Goal: Transaction & Acquisition: Purchase product/service

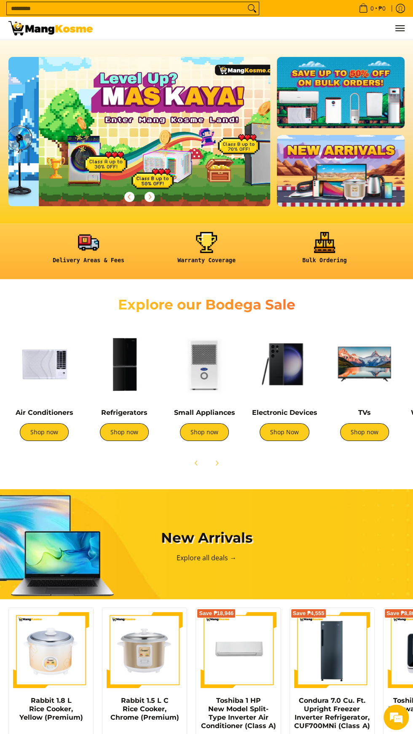
scroll to position [0, 261]
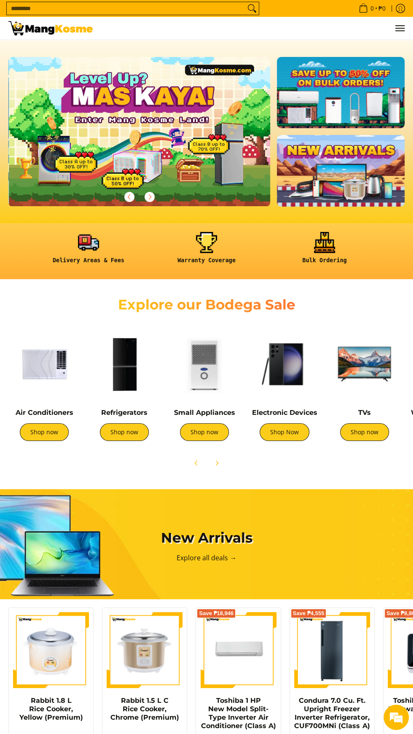
click at [96, 243] on link at bounding box center [89, 251] width 110 height 39
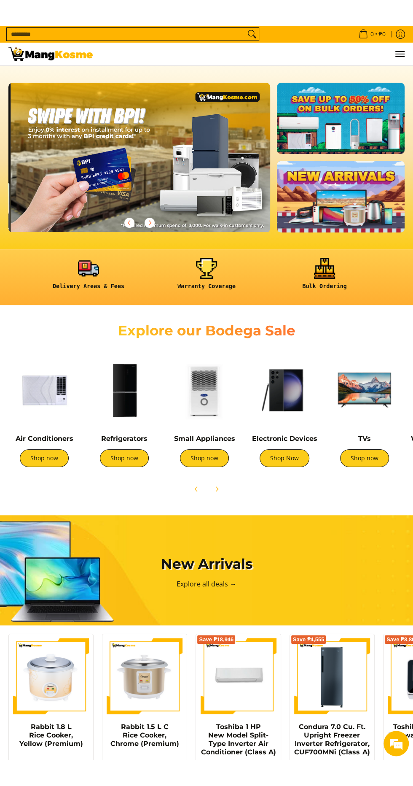
scroll to position [0, 785]
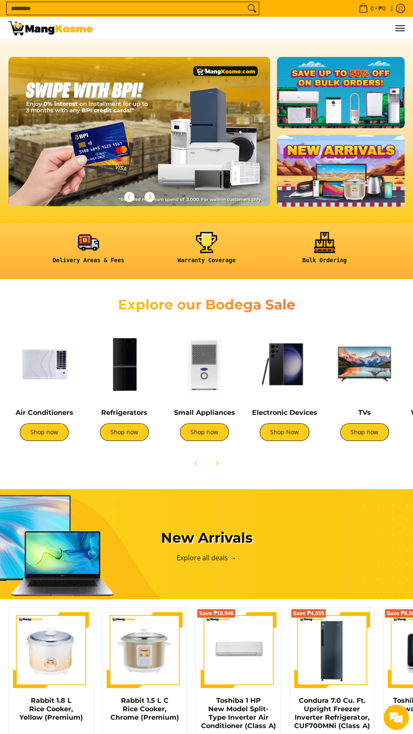
click at [217, 8] on input "Search..." at bounding box center [126, 8] width 239 height 13
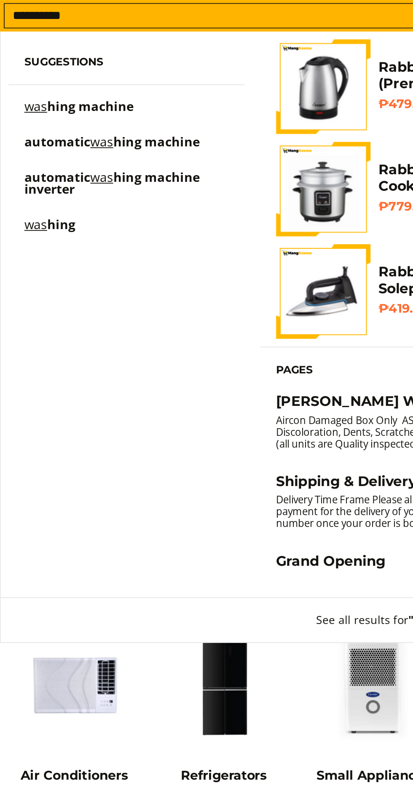
scroll to position [0, 1047]
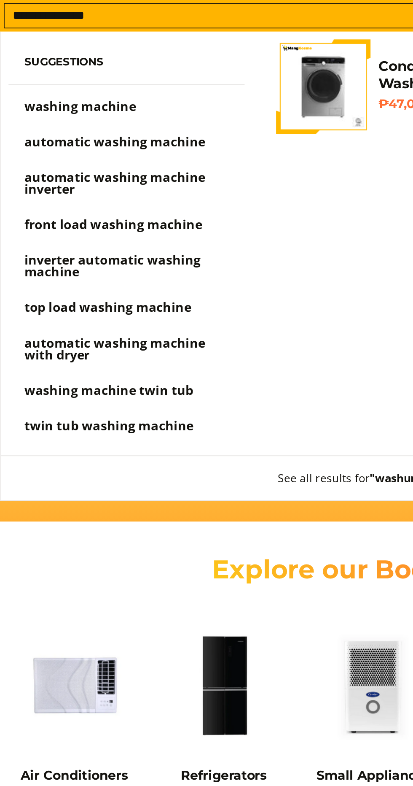
type input "**********"
click at [73, 121] on span "front load washing machine" at bounding box center [64, 120] width 95 height 9
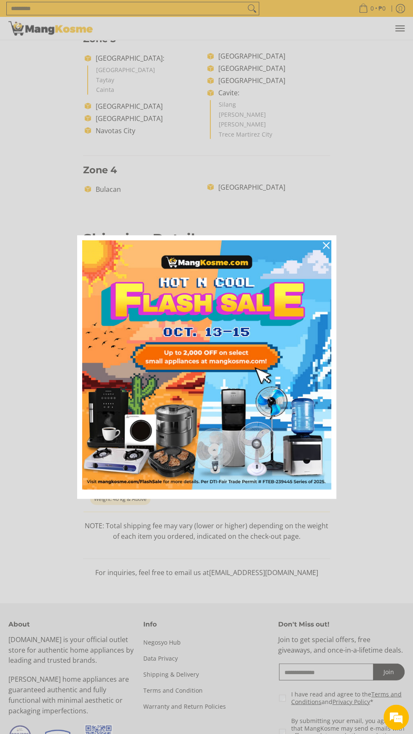
scroll to position [579, 0]
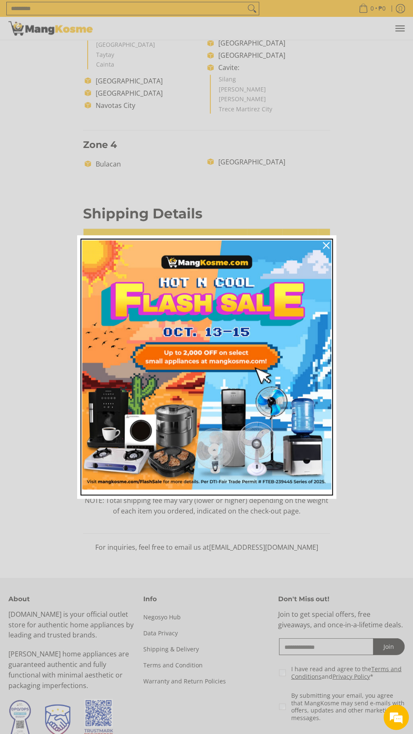
click at [256, 446] on img "Marketing offer form" at bounding box center [206, 364] width 249 height 249
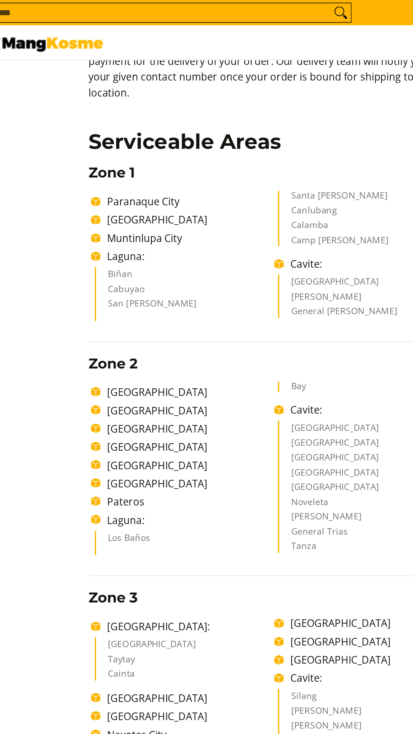
scroll to position [0, 0]
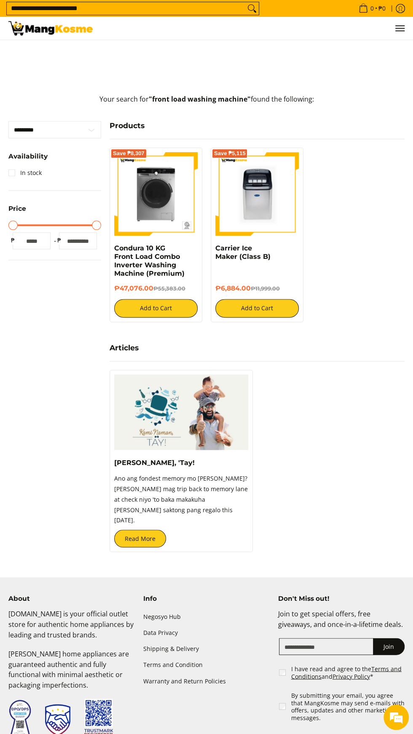
scroll to position [314, 0]
